Goal: Navigation & Orientation: Go to known website

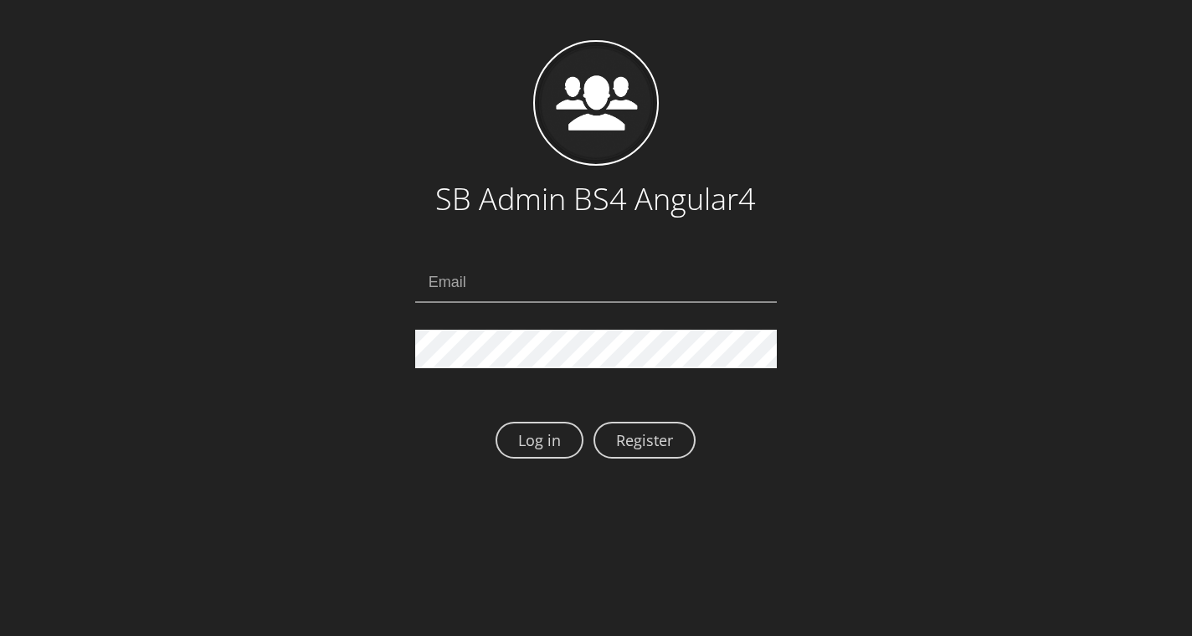
scroll to position [21, 0]
type input "Userslidertemplateflow08241635@test.qa"
